Goal: Task Accomplishment & Management: Manage account settings

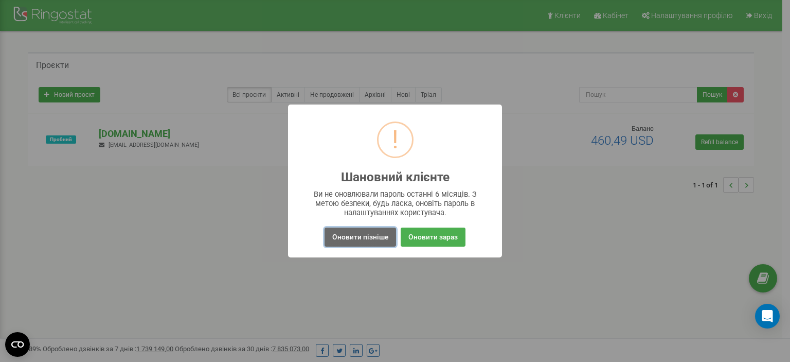
click at [380, 236] on button "Оновити пізніше" at bounding box center [360, 236] width 71 height 19
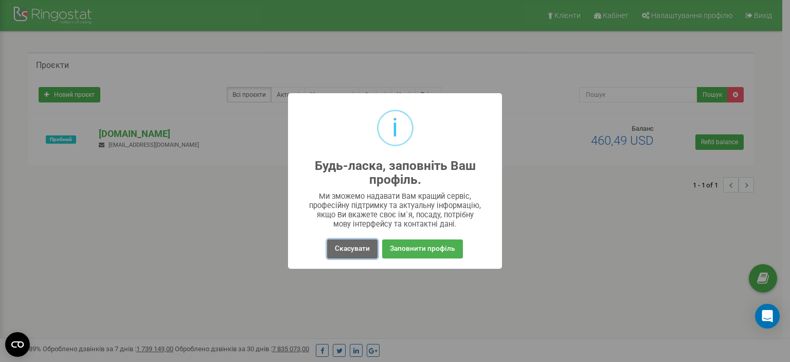
click at [362, 245] on button "Скасувати" at bounding box center [352, 248] width 50 height 19
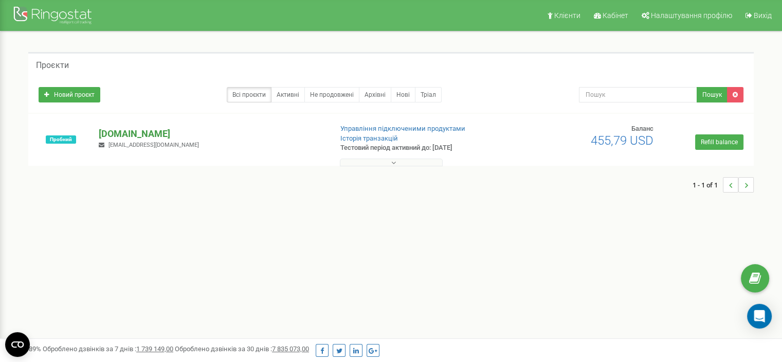
click at [139, 134] on p "[DOMAIN_NAME]" at bounding box center [211, 133] width 225 height 13
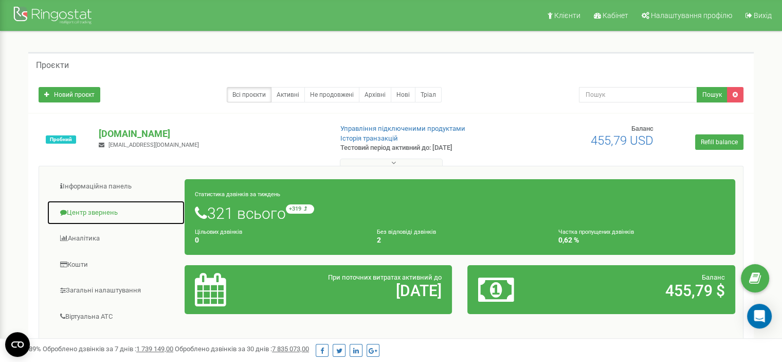
click at [100, 212] on link "Центр звернень" at bounding box center [116, 212] width 138 height 25
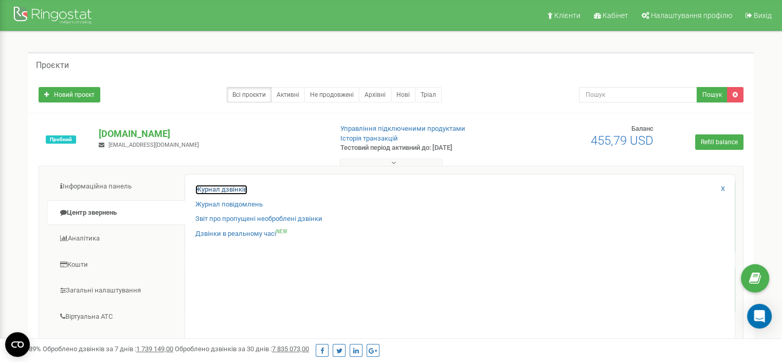
click at [216, 187] on link "Журнал дзвінків" at bounding box center [221, 190] width 52 height 10
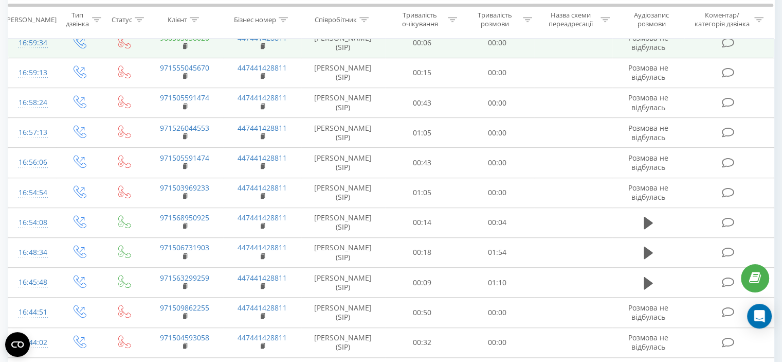
scroll to position [720, 0]
